Goal: Transaction & Acquisition: Purchase product/service

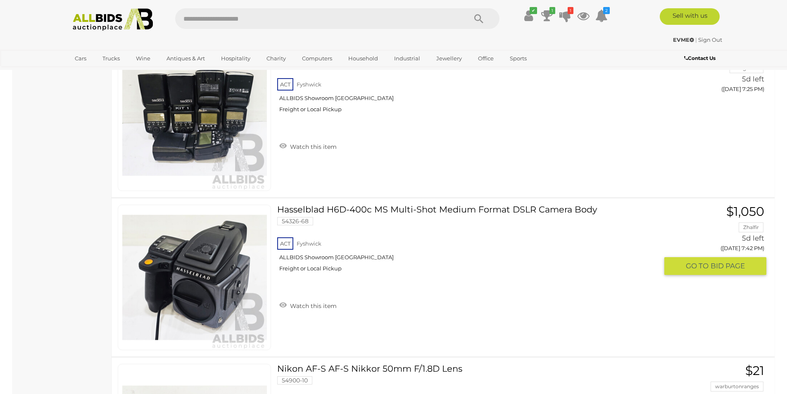
scroll to position [881, 0]
drag, startPoint x: 0, startPoint y: 0, endPoint x: 352, endPoint y: 206, distance: 408.0
click at [352, 206] on link "Hasselblad H6D-400c MS Multi-Shot Medium Format DSLR Camera Body 54326-68 ACT F…" at bounding box center [470, 242] width 374 height 74
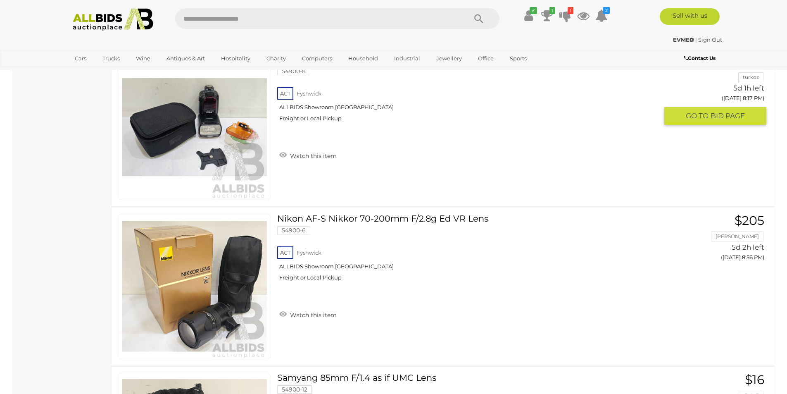
scroll to position [1777, 0]
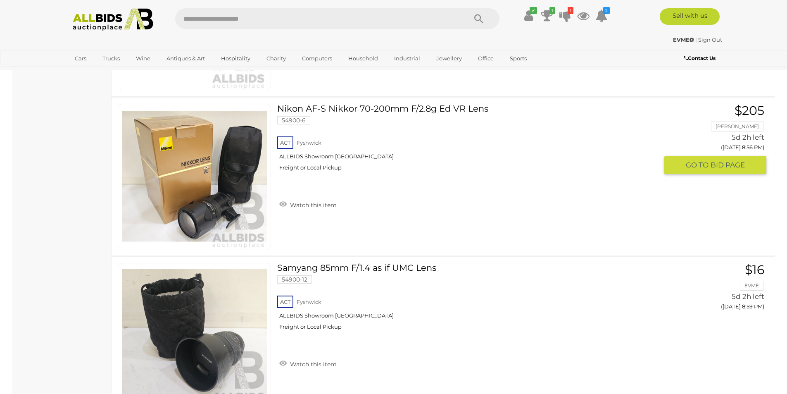
click at [360, 111] on link "Nikon AF-S Nikkor 70-200mm F/2.8g Ed VR Lens 54900-6 ACT Fyshwick ALLBIDS Showr…" at bounding box center [470, 141] width 374 height 74
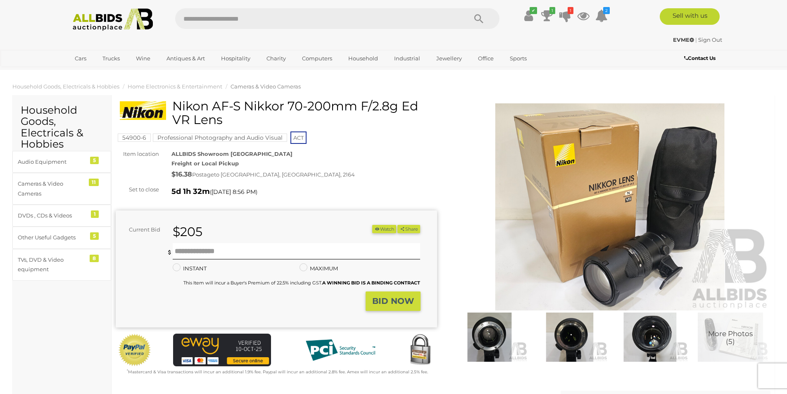
click at [626, 274] on img at bounding box center [610, 206] width 321 height 207
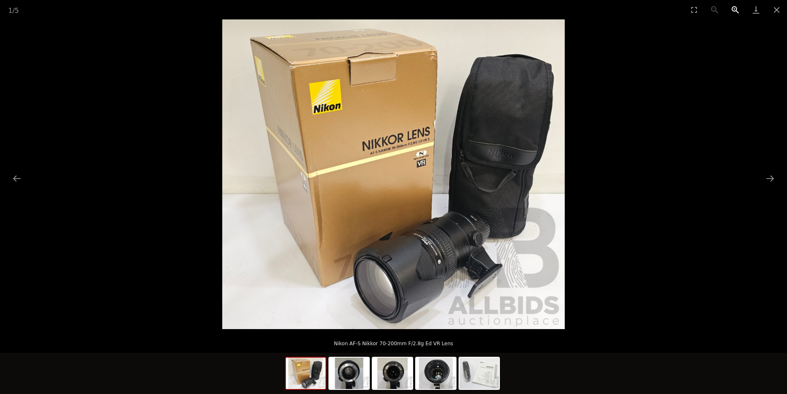
click at [733, 12] on button "Zoom in" at bounding box center [735, 9] width 21 height 19
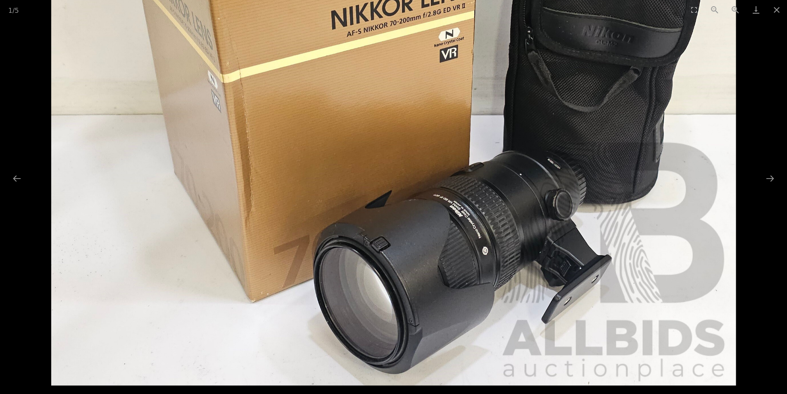
drag, startPoint x: 631, startPoint y: 217, endPoint x: 616, endPoint y: 88, distance: 130.3
click at [616, 88] on img at bounding box center [393, 76] width 685 height 619
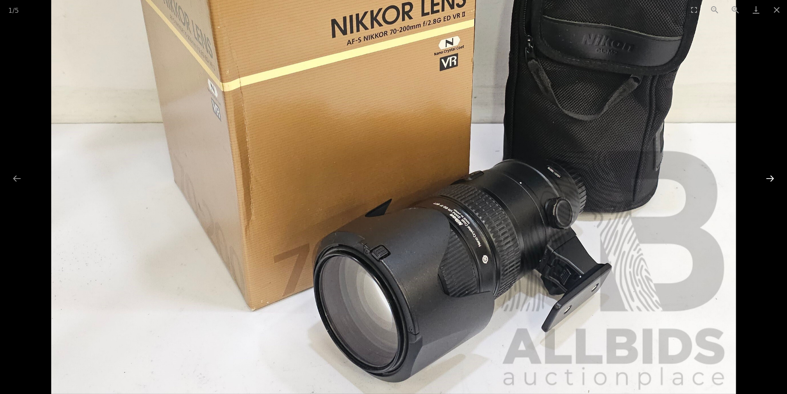
click at [769, 182] on button "Next slide" at bounding box center [770, 178] width 17 height 16
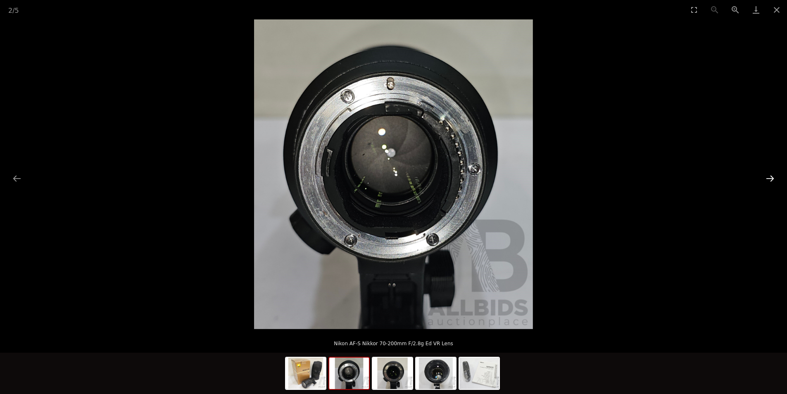
click at [769, 182] on button "Next slide" at bounding box center [770, 178] width 17 height 16
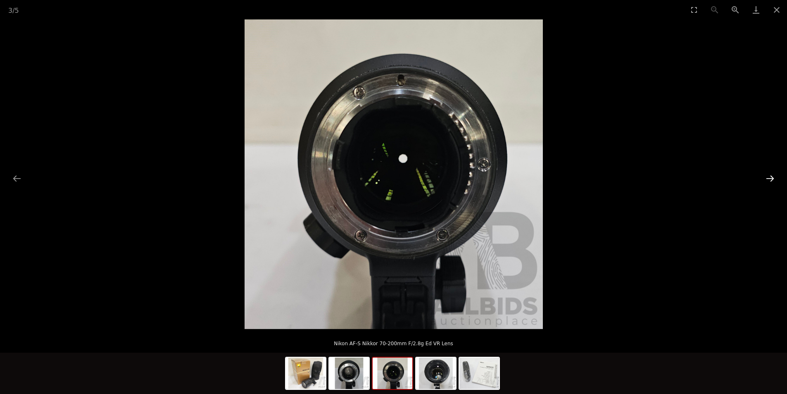
click at [769, 182] on button "Next slide" at bounding box center [770, 178] width 17 height 16
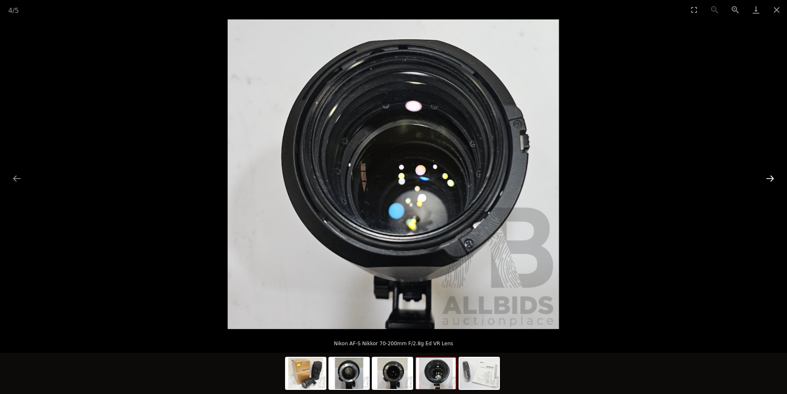
click at [769, 182] on button "Next slide" at bounding box center [770, 178] width 17 height 16
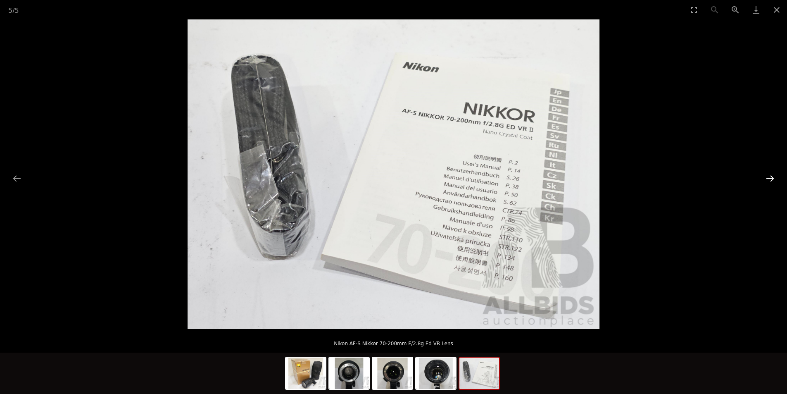
click at [769, 182] on button "Next slide" at bounding box center [770, 178] width 17 height 16
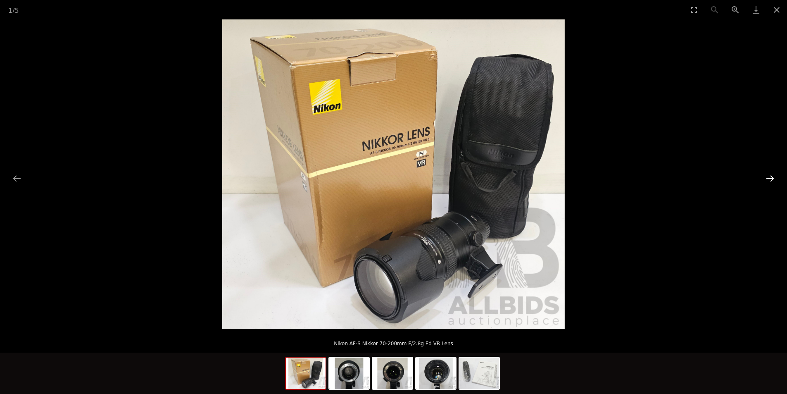
click at [769, 182] on button "Next slide" at bounding box center [770, 178] width 17 height 16
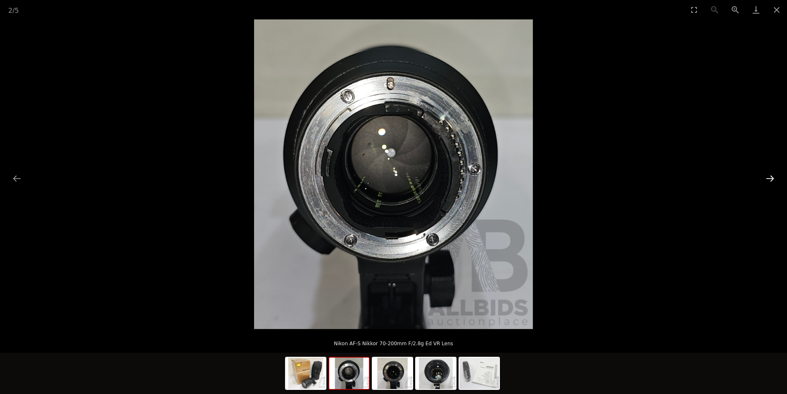
click at [769, 182] on button "Next slide" at bounding box center [770, 178] width 17 height 16
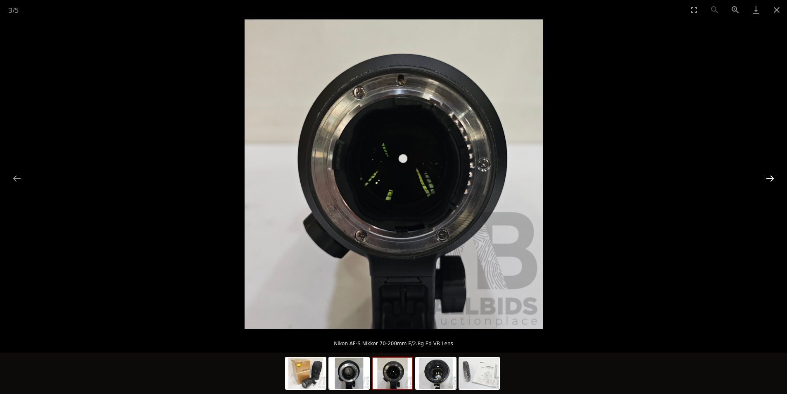
click at [769, 182] on button "Next slide" at bounding box center [770, 178] width 17 height 16
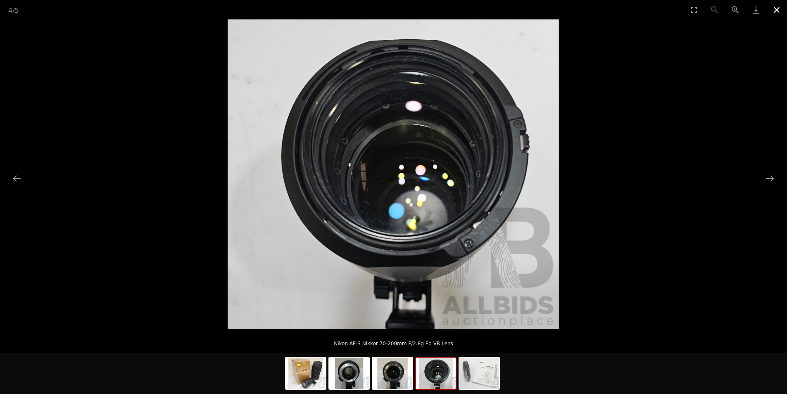
click at [775, 12] on button "Close gallery" at bounding box center [776, 9] width 21 height 19
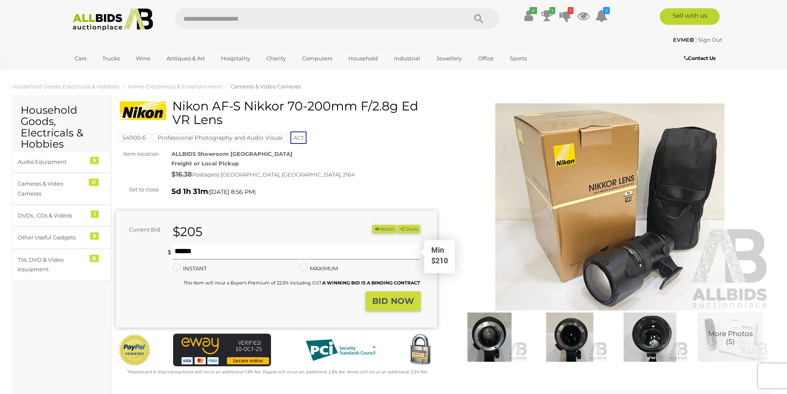
click at [189, 250] on input "text" at bounding box center [297, 251] width 248 height 17
type input "***"
click at [389, 302] on strong "BID NOW" at bounding box center [393, 301] width 42 height 10
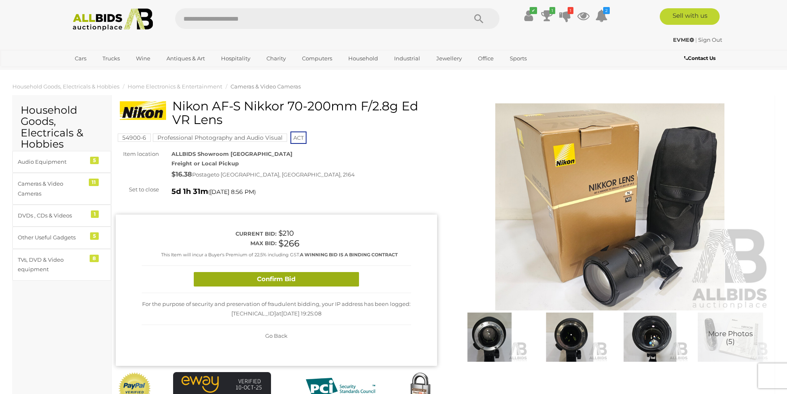
click at [290, 281] on button "Confirm Bid" at bounding box center [276, 279] width 165 height 14
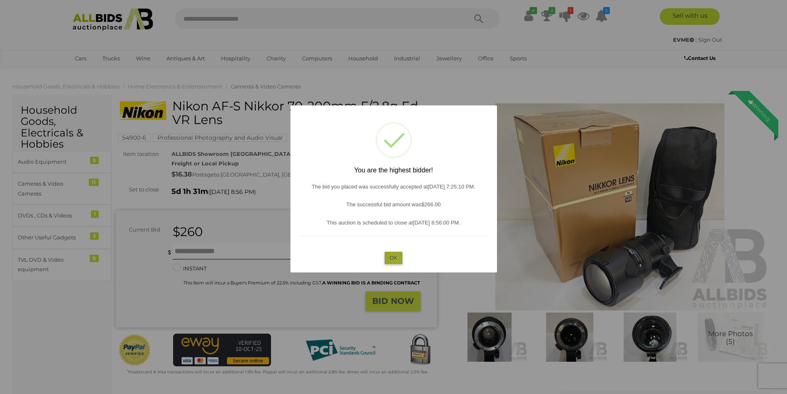
click at [395, 258] on button "OK" at bounding box center [394, 258] width 18 height 12
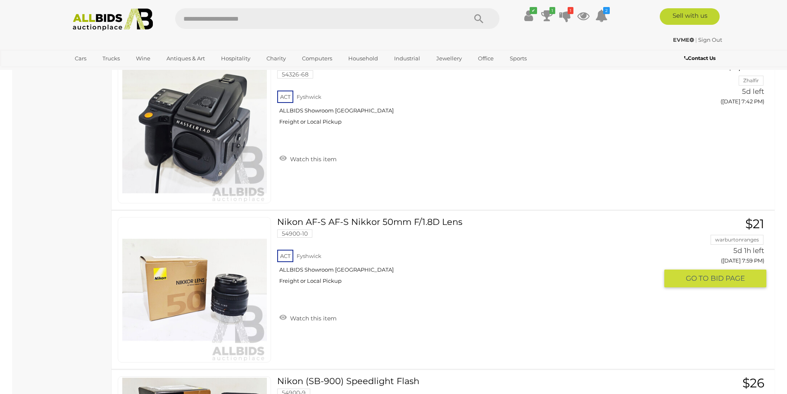
scroll to position [1004, 0]
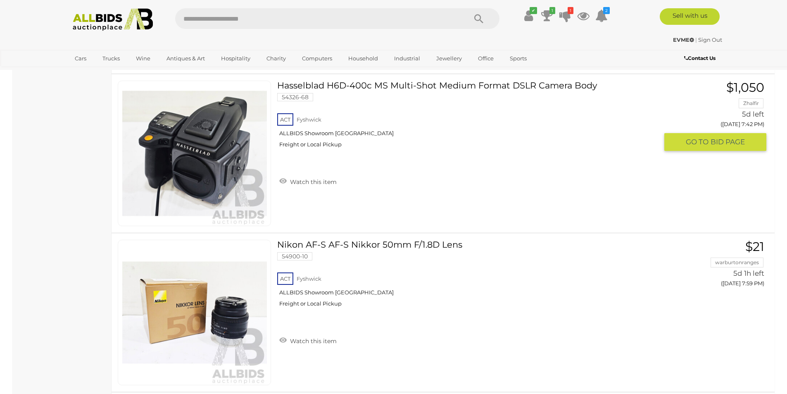
click at [451, 85] on link "Hasselblad H6D-400c MS Multi-Shot Medium Format DSLR Camera Body 54326-68 ACT […" at bounding box center [470, 118] width 374 height 74
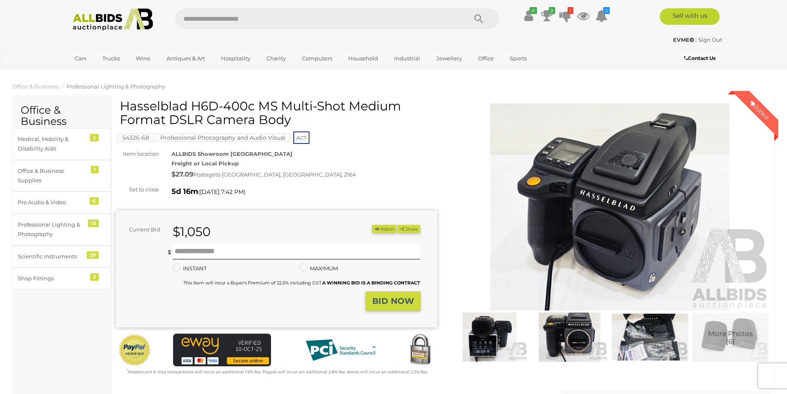
click at [634, 193] on img at bounding box center [610, 206] width 321 height 207
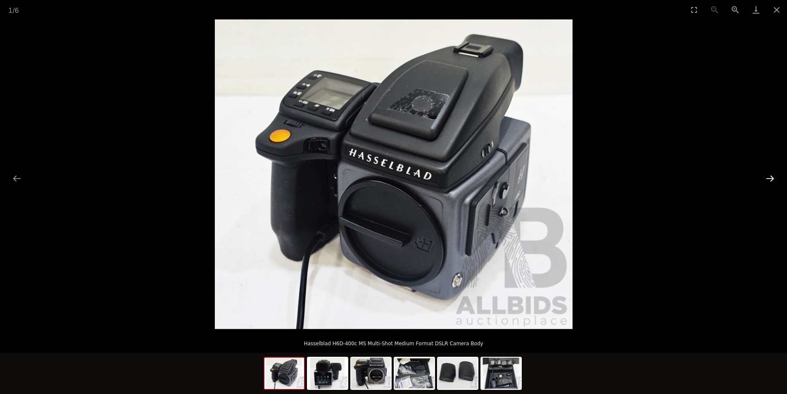
click at [768, 178] on button "Next slide" at bounding box center [770, 178] width 17 height 16
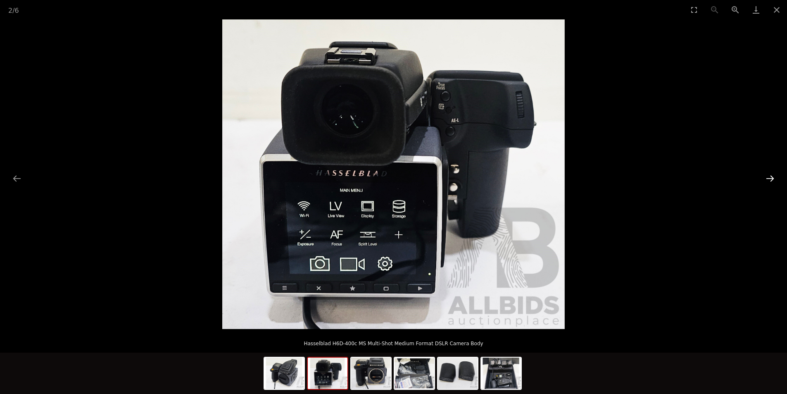
click at [768, 178] on button "Next slide" at bounding box center [770, 178] width 17 height 16
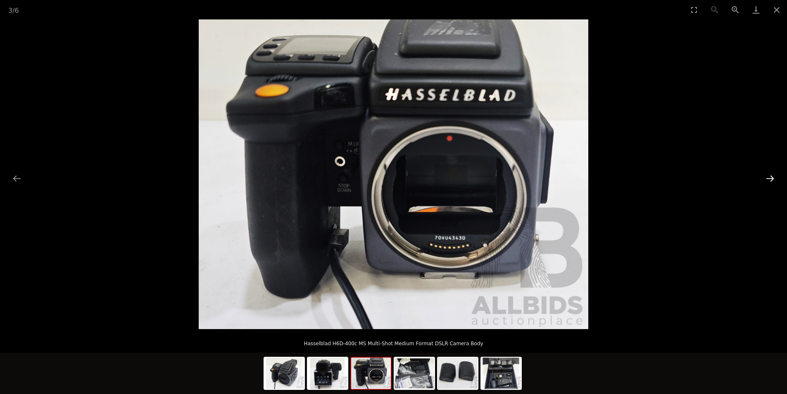
click at [768, 178] on button "Next slide" at bounding box center [770, 178] width 17 height 16
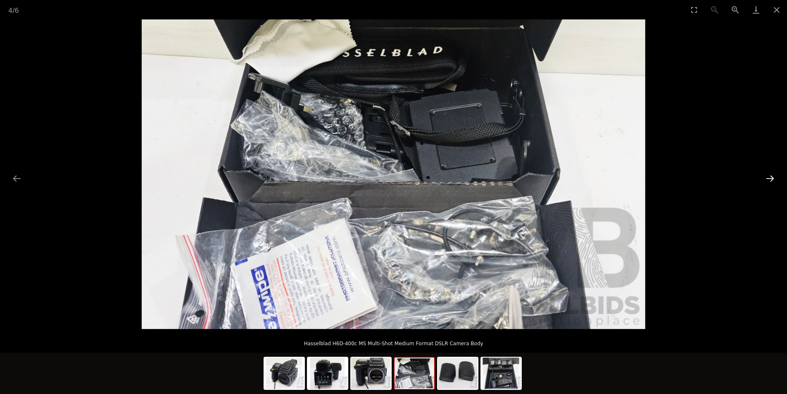
click at [768, 178] on button "Next slide" at bounding box center [770, 178] width 17 height 16
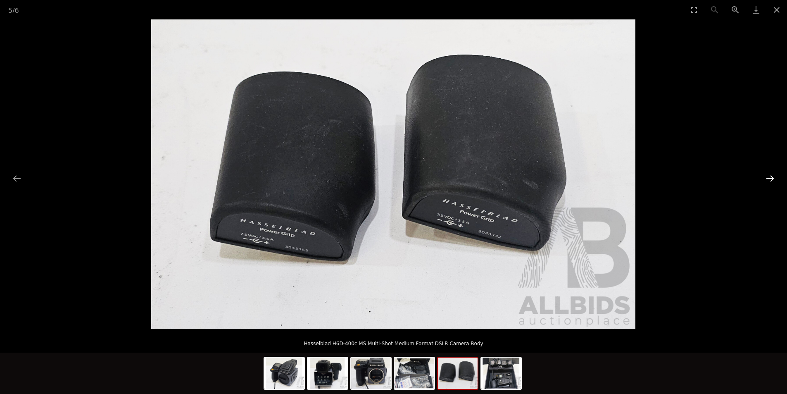
click at [768, 178] on button "Next slide" at bounding box center [770, 178] width 17 height 16
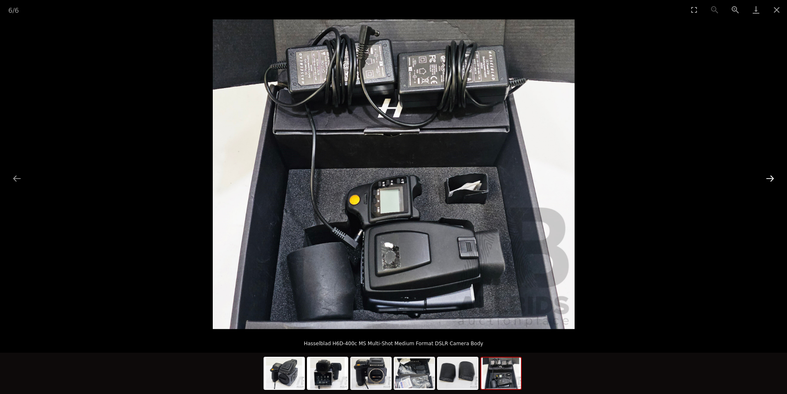
click at [768, 178] on button "Next slide" at bounding box center [770, 178] width 17 height 16
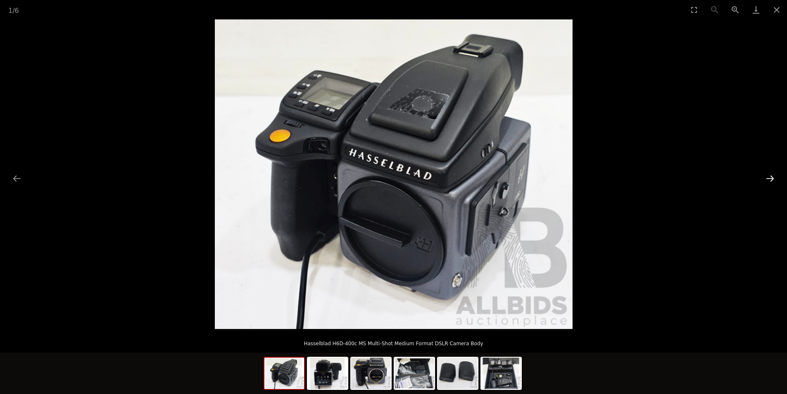
click at [768, 178] on button "Next slide" at bounding box center [770, 178] width 17 height 16
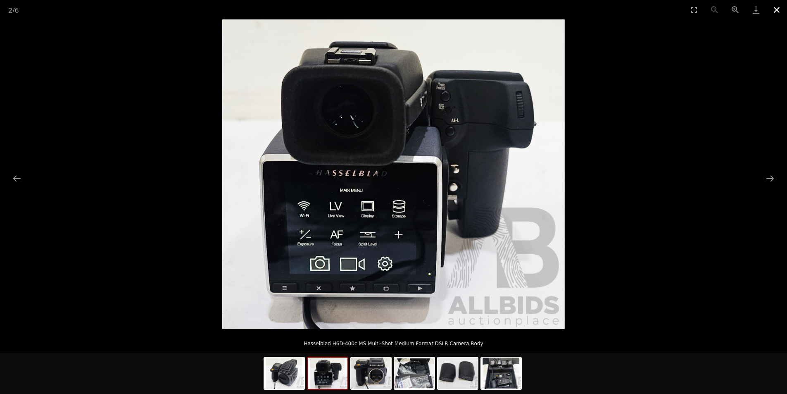
click at [777, 13] on button "Close gallery" at bounding box center [776, 9] width 21 height 19
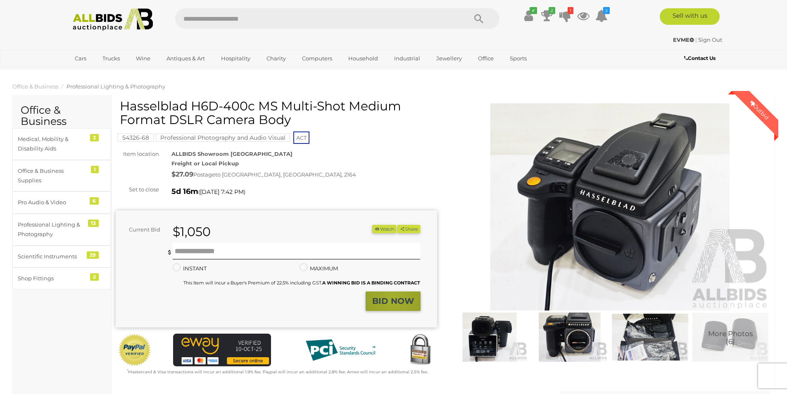
click at [393, 299] on strong "BID NOW" at bounding box center [393, 301] width 42 height 10
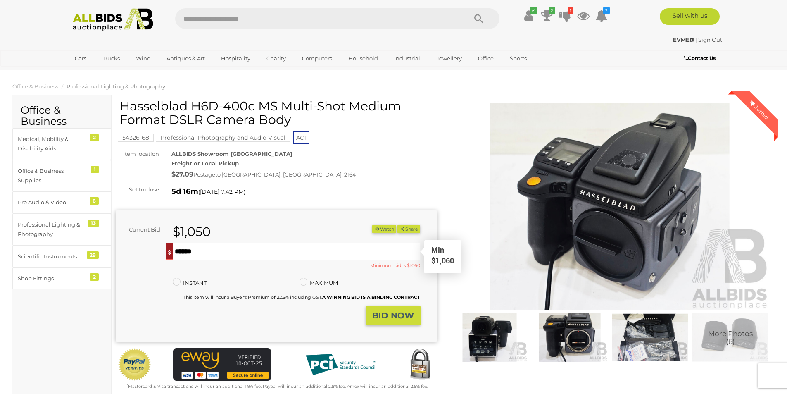
click at [187, 250] on input "text" at bounding box center [297, 251] width 248 height 17
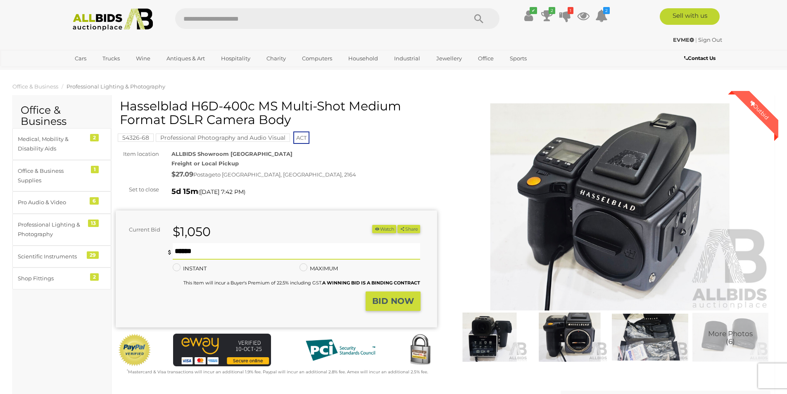
type input "****"
click at [391, 304] on strong "BID NOW" at bounding box center [393, 301] width 42 height 10
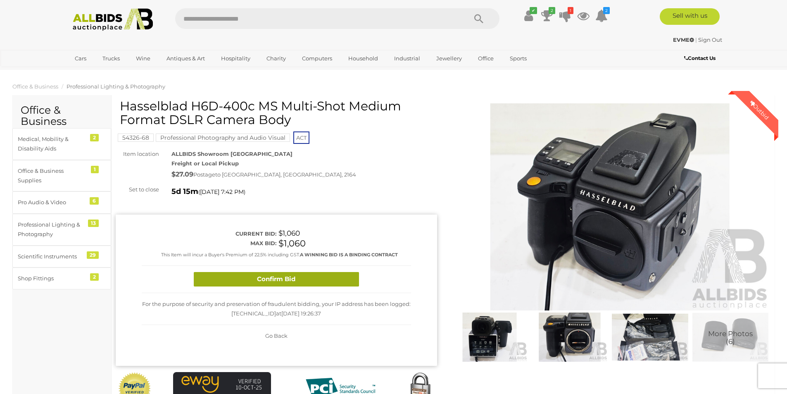
click at [299, 284] on button "Confirm Bid" at bounding box center [276, 279] width 165 height 14
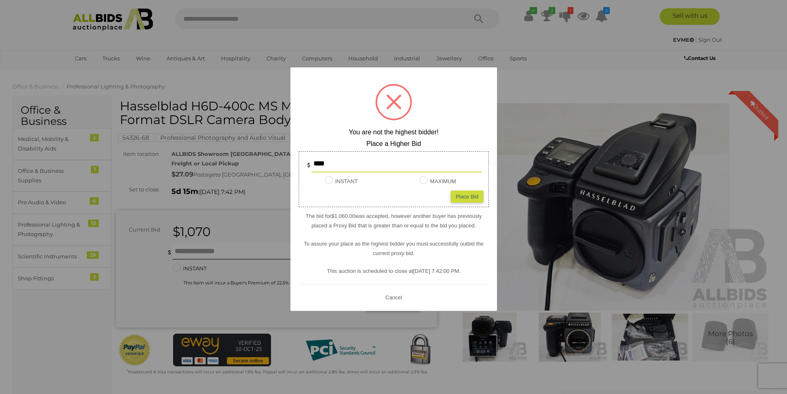
click at [465, 199] on div "Place Bid" at bounding box center [467, 196] width 33 height 12
type input "****"
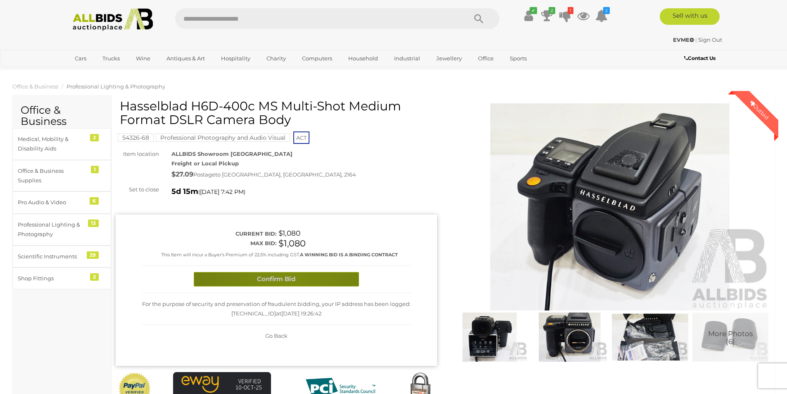
click at [288, 278] on button "Confirm Bid" at bounding box center [276, 279] width 165 height 14
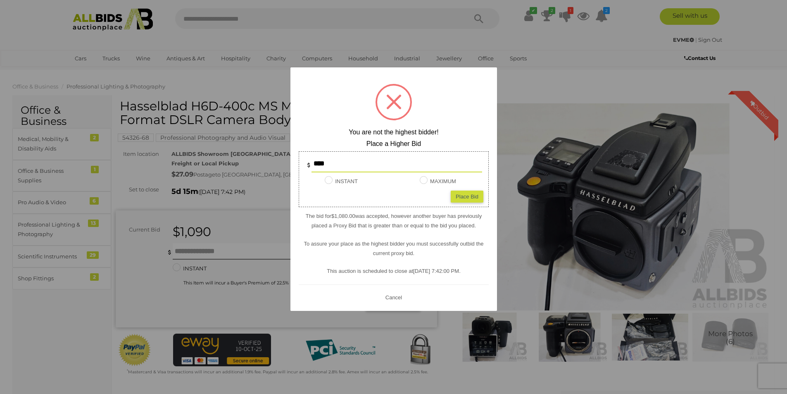
click at [463, 195] on div "Place Bid" at bounding box center [467, 196] width 33 height 12
type input "****"
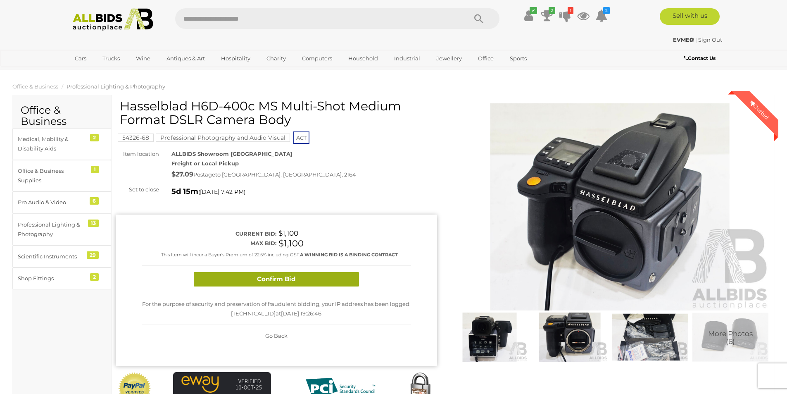
click at [266, 277] on button "Confirm Bid" at bounding box center [276, 279] width 165 height 14
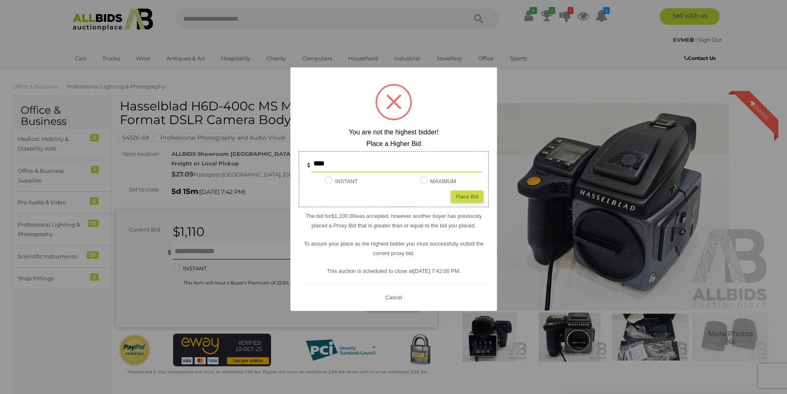
click at [396, 297] on button "Cancel" at bounding box center [393, 297] width 21 height 10
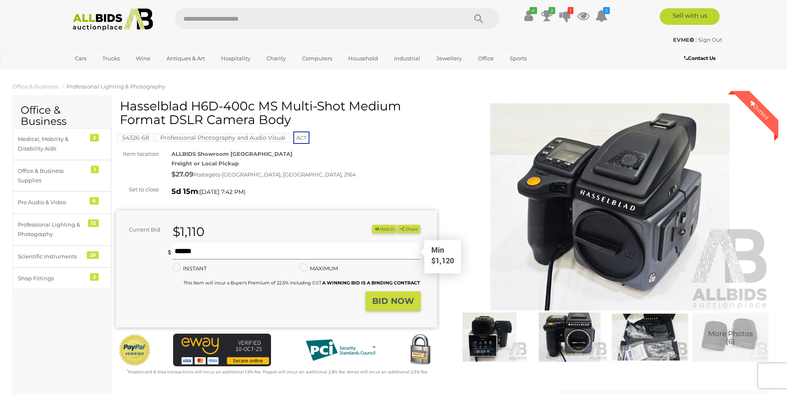
click at [197, 250] on input "text" at bounding box center [297, 251] width 248 height 17
type input "****"
click at [394, 304] on strong "BID NOW" at bounding box center [393, 301] width 42 height 10
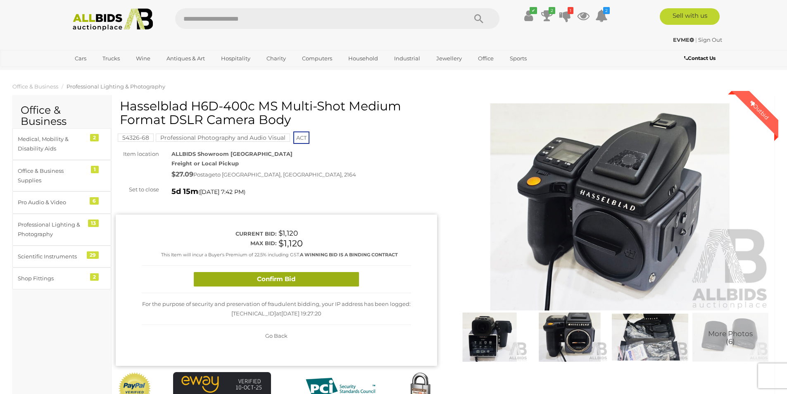
click at [261, 279] on button "Confirm Bid" at bounding box center [276, 279] width 165 height 14
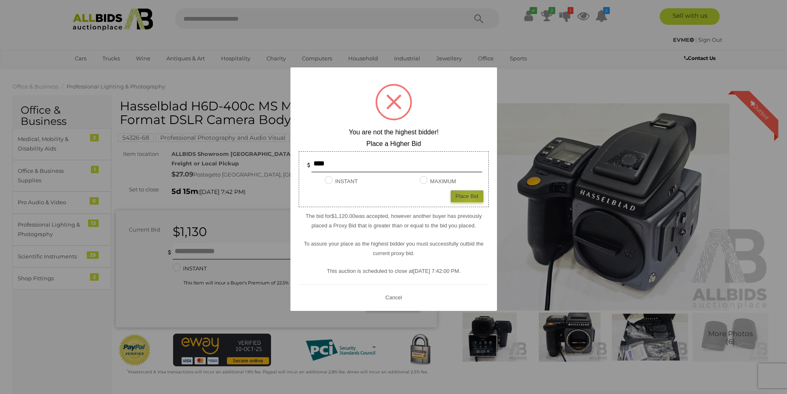
click at [470, 198] on div "Place Bid" at bounding box center [467, 196] width 33 height 12
type input "****"
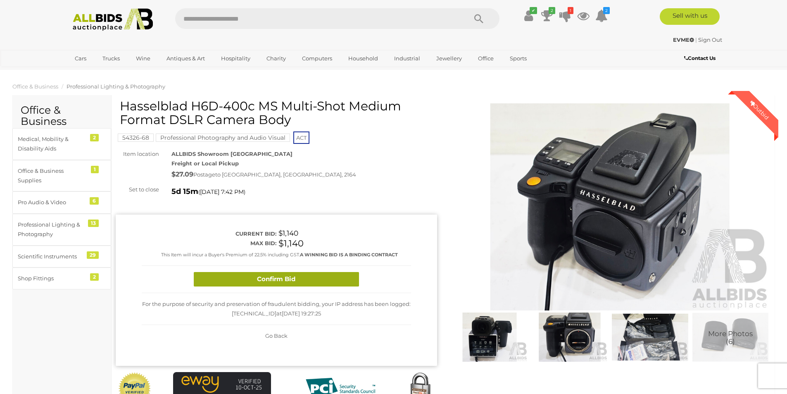
click at [315, 276] on button "Confirm Bid" at bounding box center [276, 279] width 165 height 14
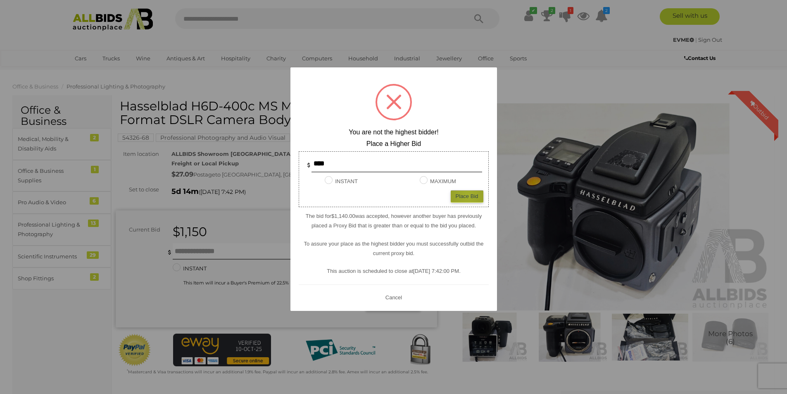
click at [468, 195] on div "Place Bid" at bounding box center [467, 196] width 33 height 12
type input "****"
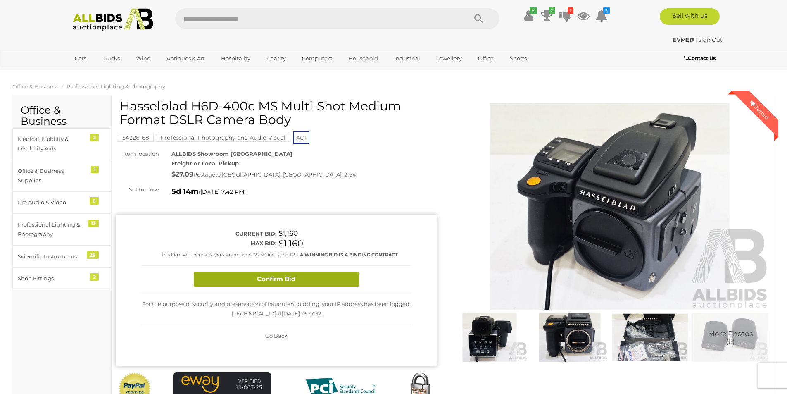
click at [288, 281] on button "Confirm Bid" at bounding box center [276, 279] width 165 height 14
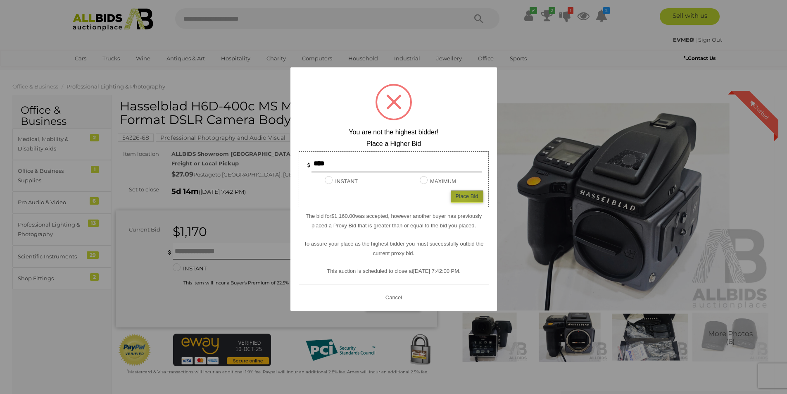
click at [463, 198] on div "Place Bid" at bounding box center [467, 196] width 33 height 12
type input "****"
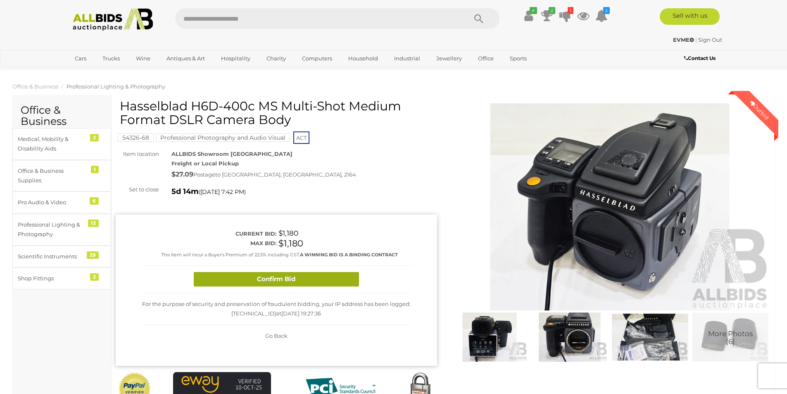
click at [278, 277] on button "Confirm Bid" at bounding box center [276, 279] width 165 height 14
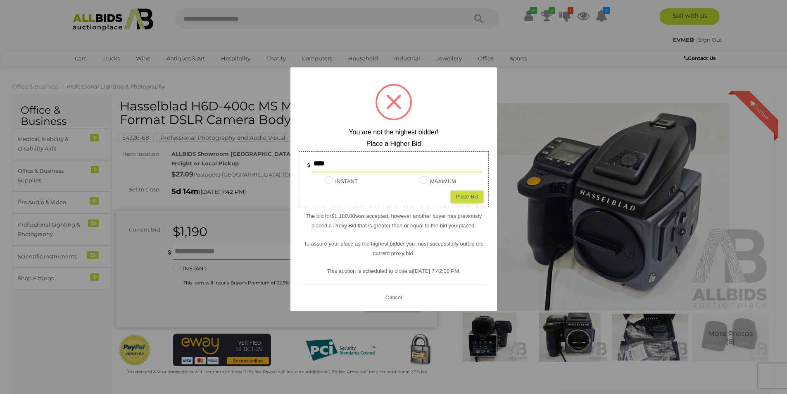
click at [467, 198] on div "Place Bid" at bounding box center [467, 196] width 33 height 12
type input "****"
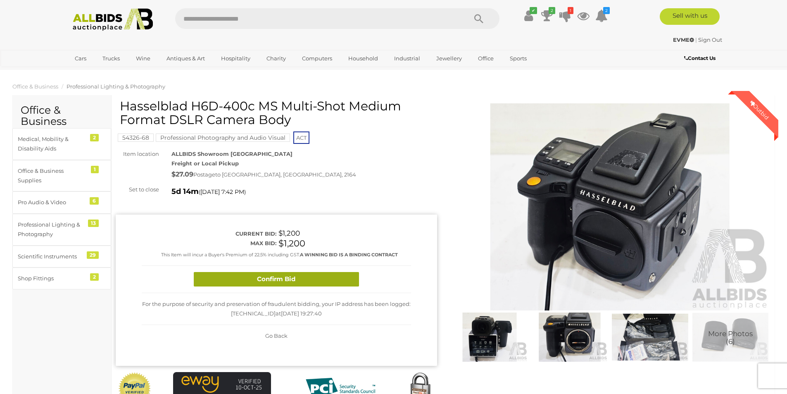
click at [306, 280] on button "Confirm Bid" at bounding box center [276, 279] width 165 height 14
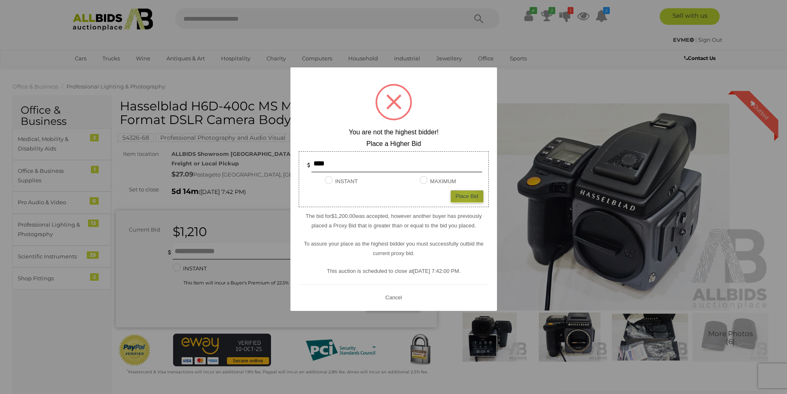
click at [466, 196] on div "Place Bid" at bounding box center [467, 196] width 33 height 12
type input "****"
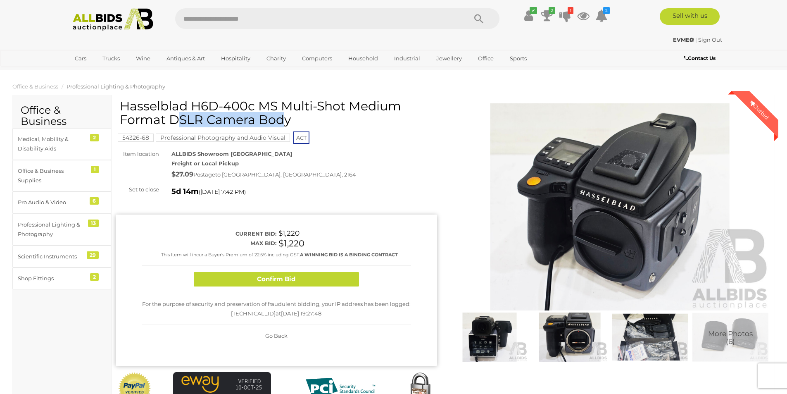
drag, startPoint x: 120, startPoint y: 106, endPoint x: 217, endPoint y: 107, distance: 96.3
click at [217, 107] on h1 "Hasselblad H6D-400c MS Multi-Shot Medium Format DSLR Camera Body" at bounding box center [277, 112] width 315 height 27
copy h1 "Hasselblad H6D"
